Goal: Check status: Check status

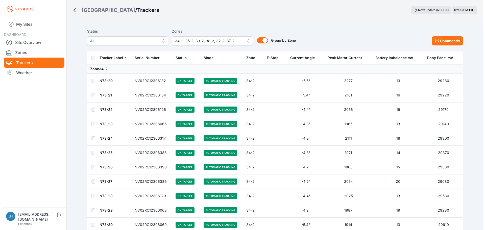
scroll to position [3032, 0]
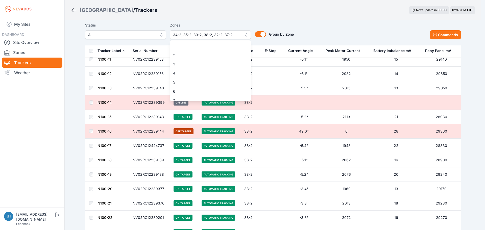
click at [236, 34] on span "34-2, 35-2, 33-2, 38-2, 32-2, 37-2" at bounding box center [207, 35] width 68 height 6
click at [233, 97] on span "34-2" at bounding box center [207, 96] width 69 height 5
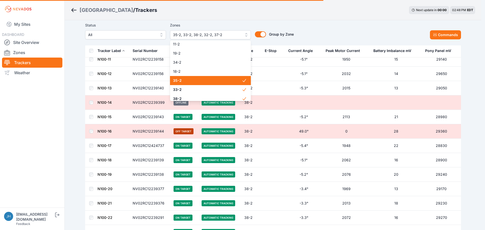
scroll to position [391, 0]
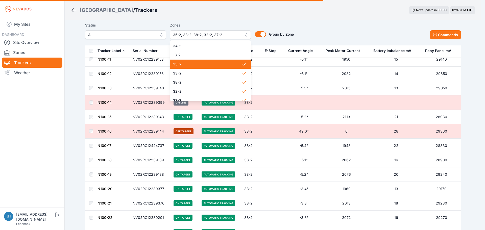
click at [232, 67] on div "35-2" at bounding box center [210, 64] width 81 height 9
click at [229, 73] on span "33-2" at bounding box center [207, 73] width 69 height 5
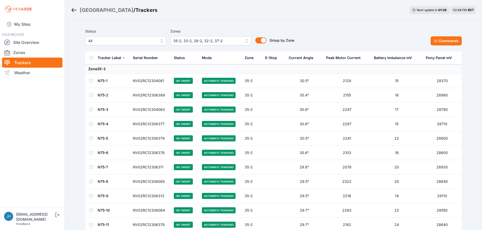
click at [247, 41] on button "35-2, 33-2, 38-2, 32-2, 37-2" at bounding box center [210, 40] width 81 height 9
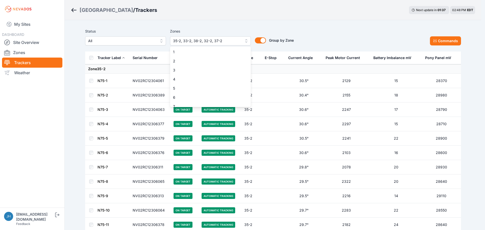
scroll to position [359, 0]
click at [229, 100] on span "35-2" at bounding box center [207, 102] width 69 height 5
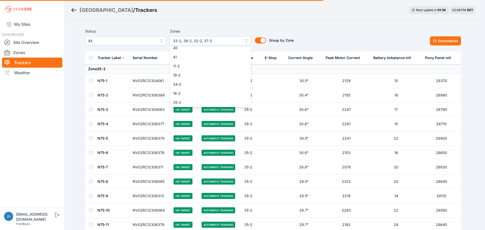
scroll to position [396, 0]
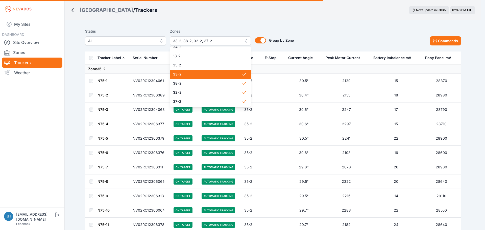
click at [231, 74] on span "33-2" at bounding box center [207, 74] width 69 height 5
click at [230, 81] on span "38-2" at bounding box center [207, 83] width 69 height 5
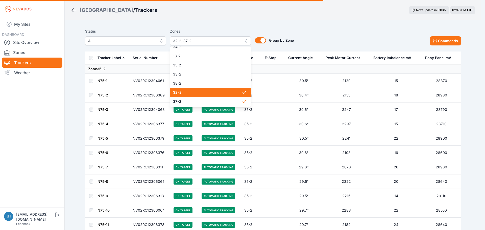
click at [230, 92] on span "32-2" at bounding box center [207, 92] width 69 height 5
click at [228, 101] on span "37-2" at bounding box center [207, 101] width 69 height 5
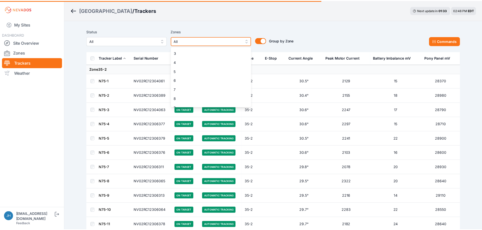
scroll to position [0, 0]
